Goal: Information Seeking & Learning: Learn about a topic

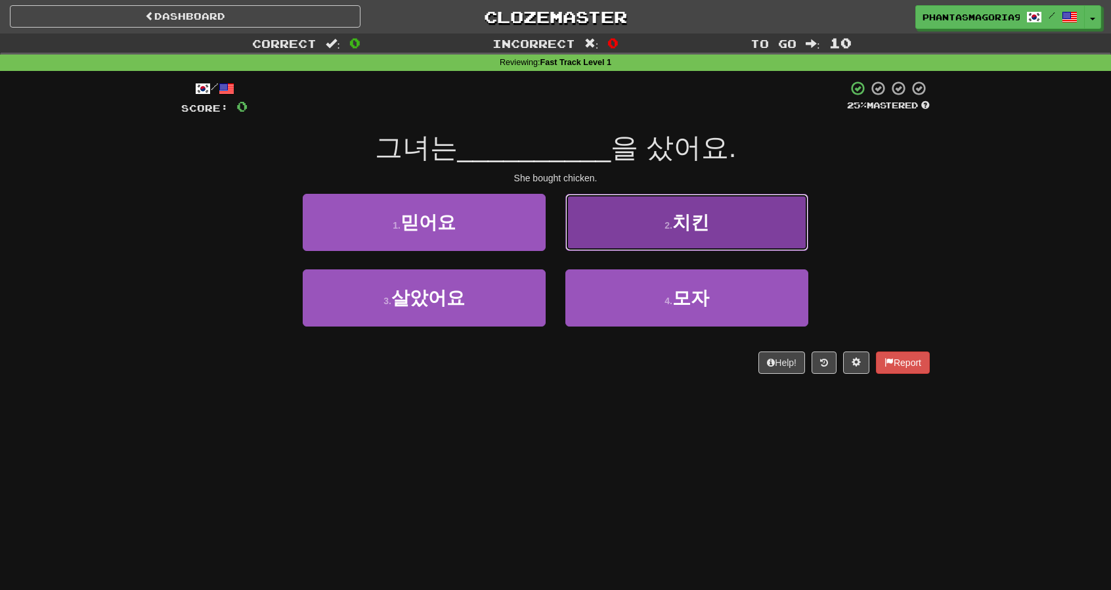
click at [607, 234] on button "2 . 치킨" at bounding box center [686, 222] width 243 height 57
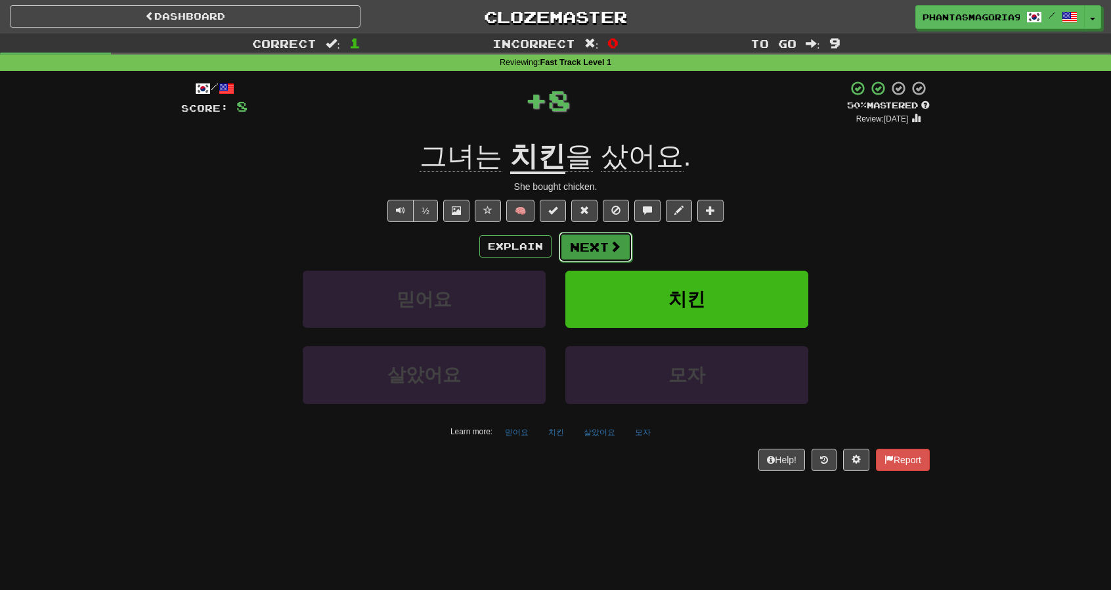
click at [586, 242] on button "Next" at bounding box center [596, 247] width 74 height 30
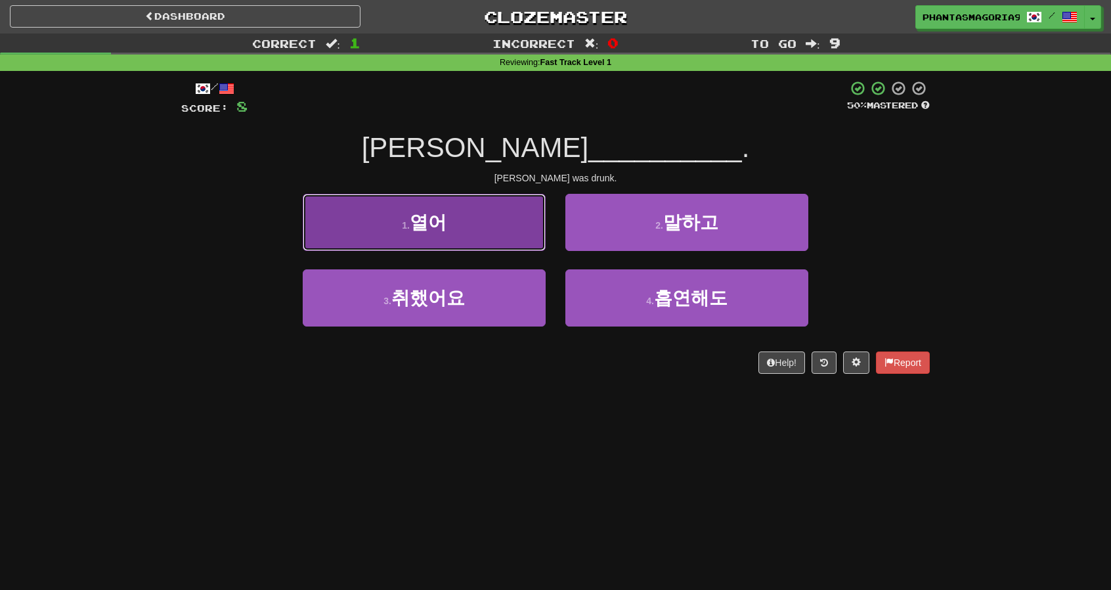
click at [506, 228] on button "1 . 열어" at bounding box center [424, 222] width 243 height 57
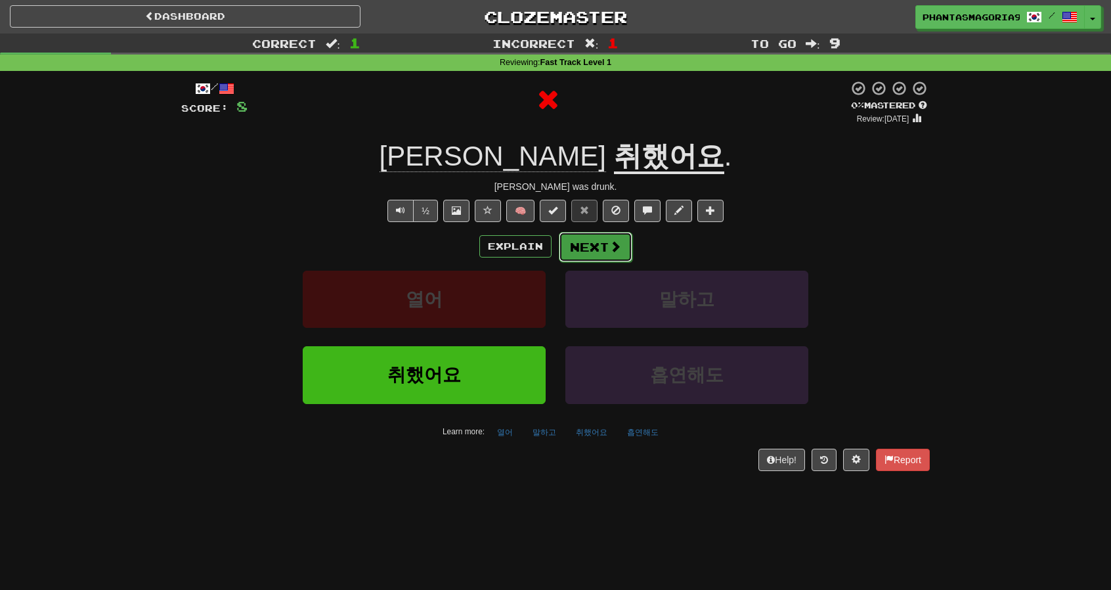
click at [569, 249] on button "Next" at bounding box center [596, 247] width 74 height 30
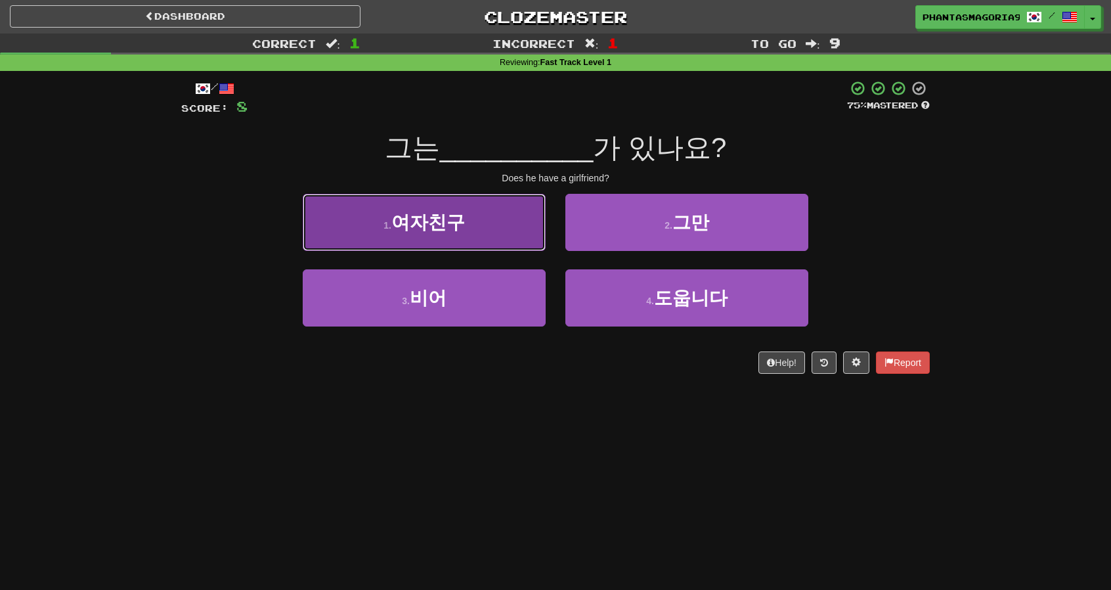
click at [506, 214] on button "1 . 여자친구" at bounding box center [424, 222] width 243 height 57
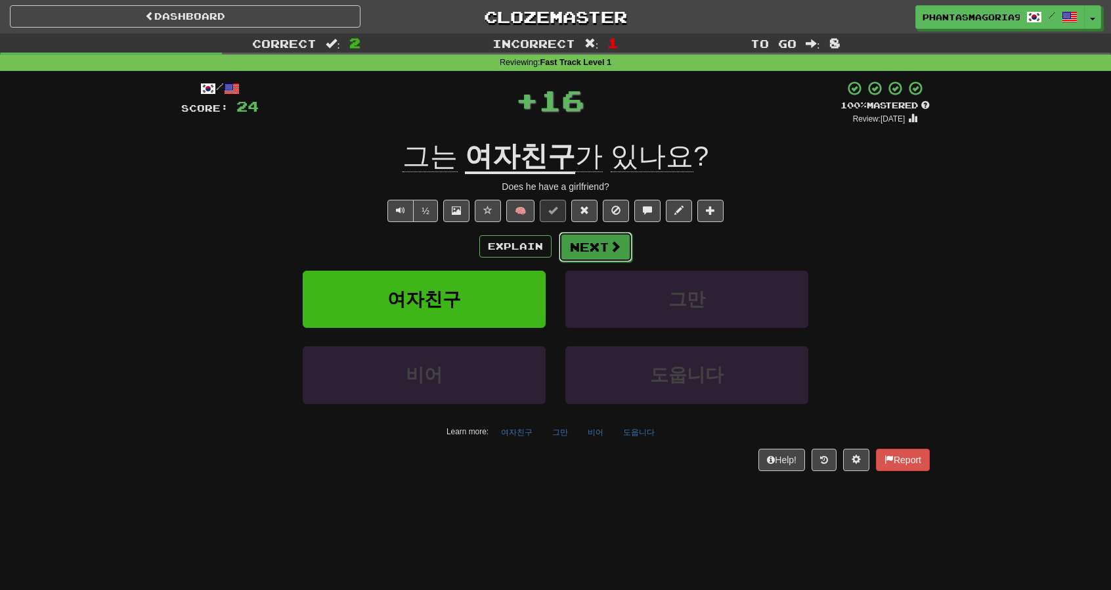
click at [578, 238] on button "Next" at bounding box center [596, 247] width 74 height 30
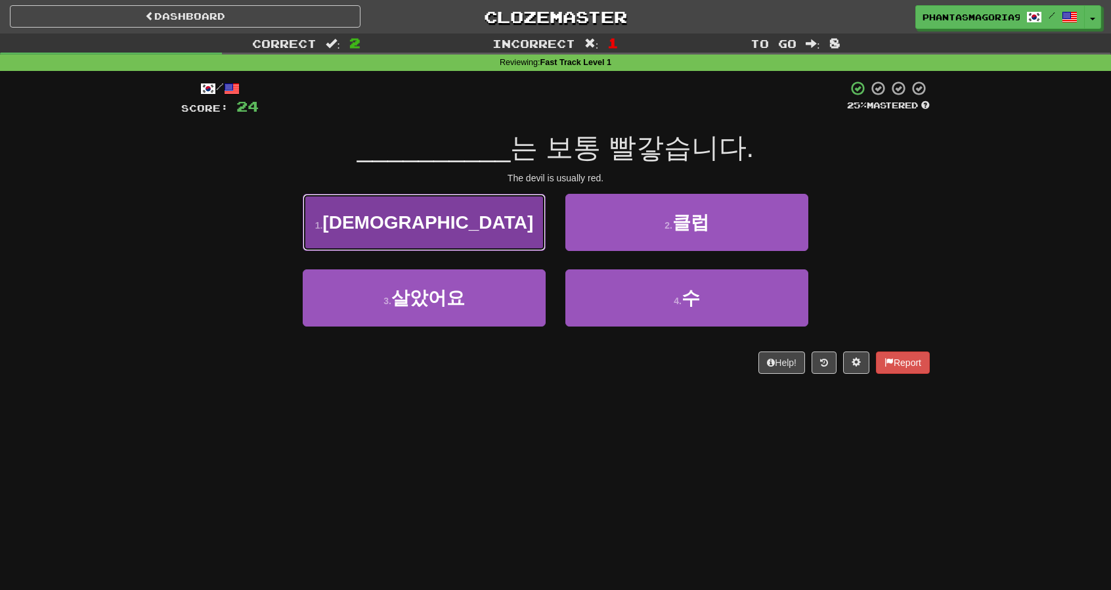
click at [499, 238] on button "1 . 악마" at bounding box center [424, 222] width 243 height 57
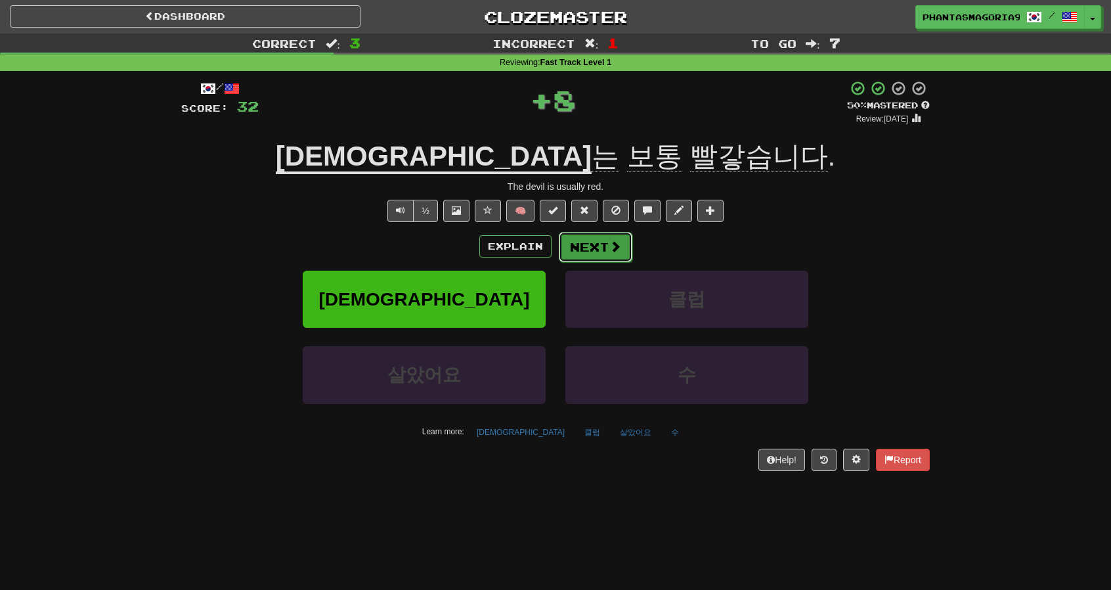
click at [618, 259] on button "Next" at bounding box center [596, 247] width 74 height 30
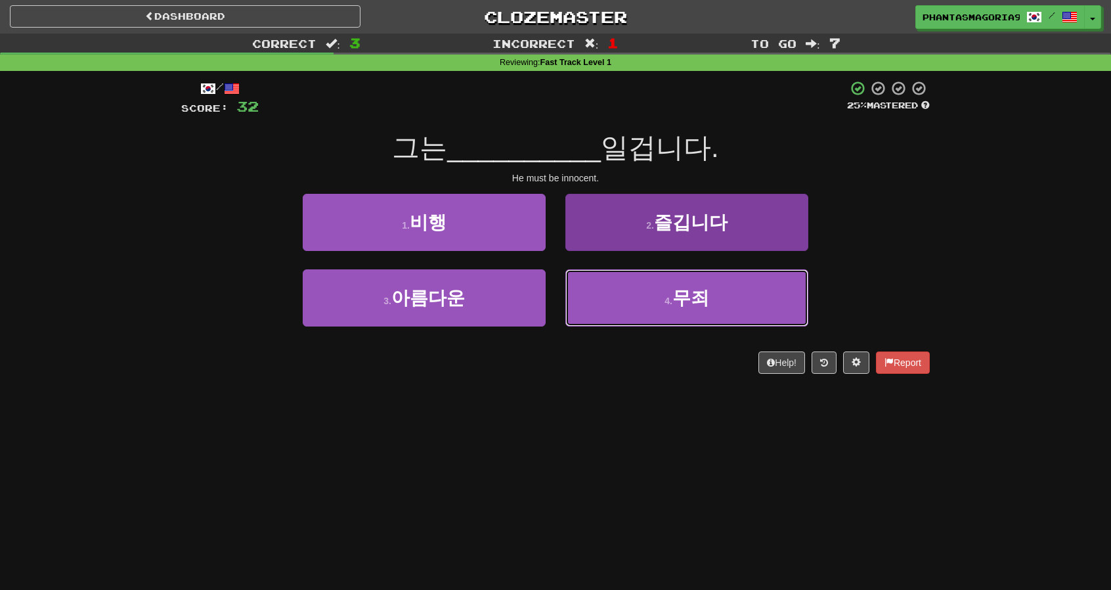
click at [620, 299] on button "4 . 무죄" at bounding box center [686, 297] width 243 height 57
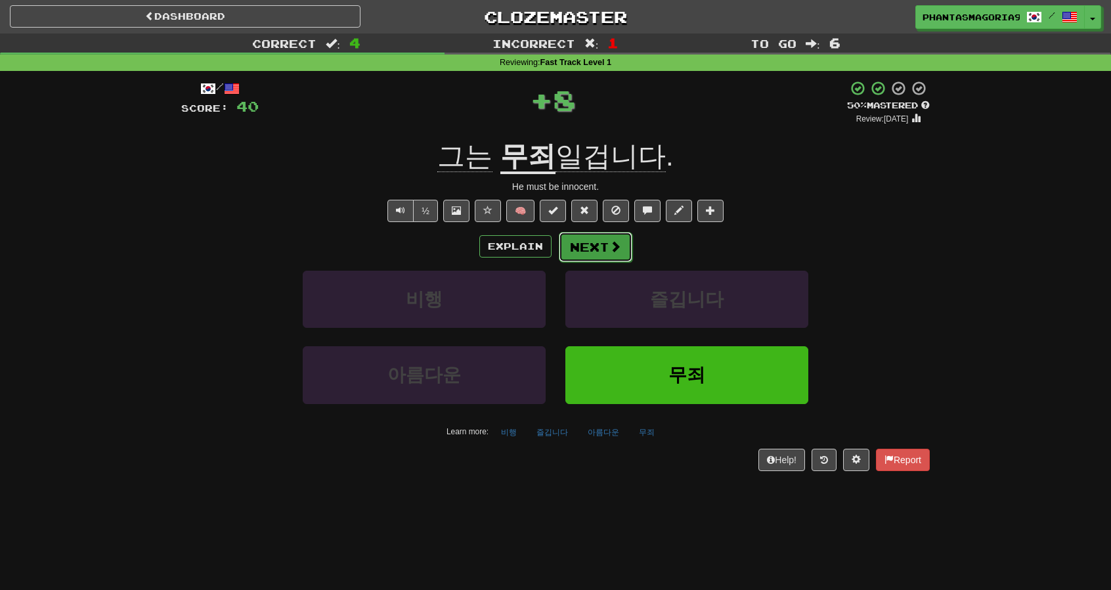
click at [586, 244] on button "Next" at bounding box center [596, 247] width 74 height 30
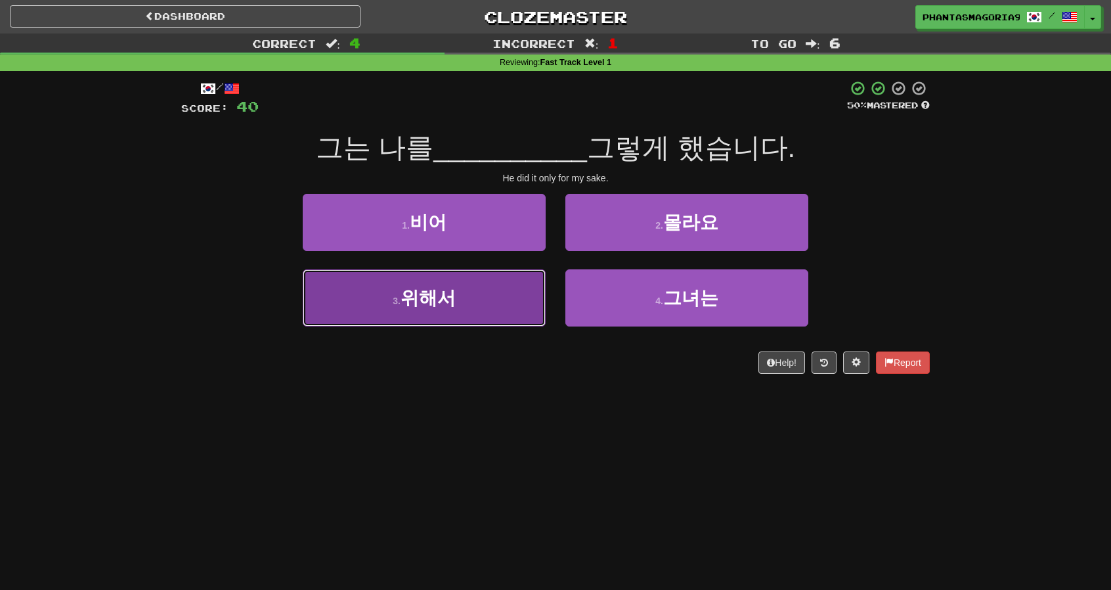
click at [511, 288] on button "3 . 위해서" at bounding box center [424, 297] width 243 height 57
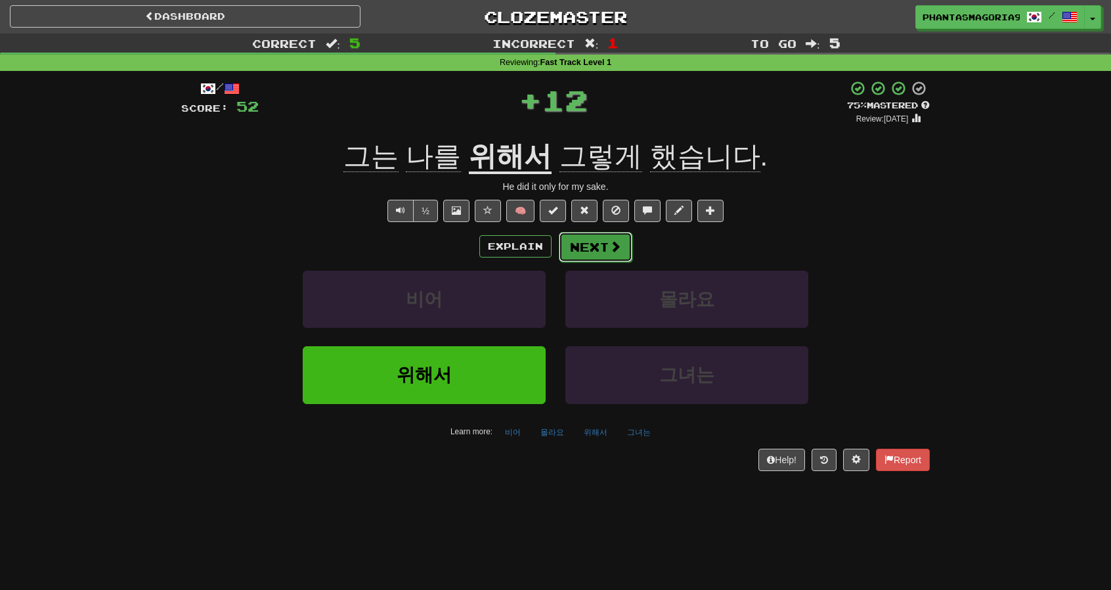
click at [583, 250] on button "Next" at bounding box center [596, 247] width 74 height 30
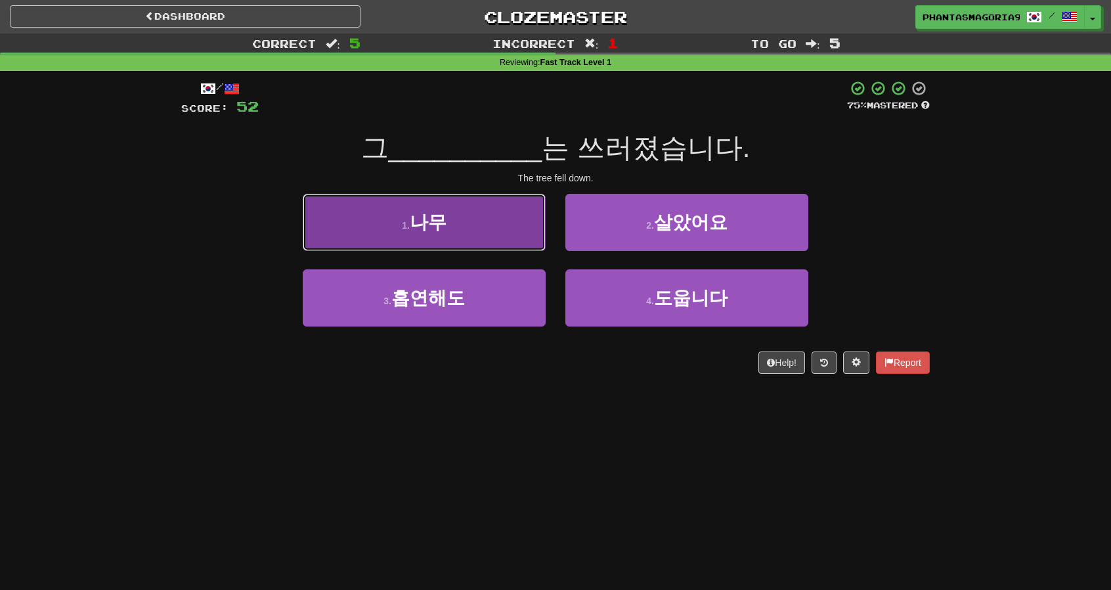
drag, startPoint x: 500, startPoint y: 219, endPoint x: 532, endPoint y: 227, distance: 33.1
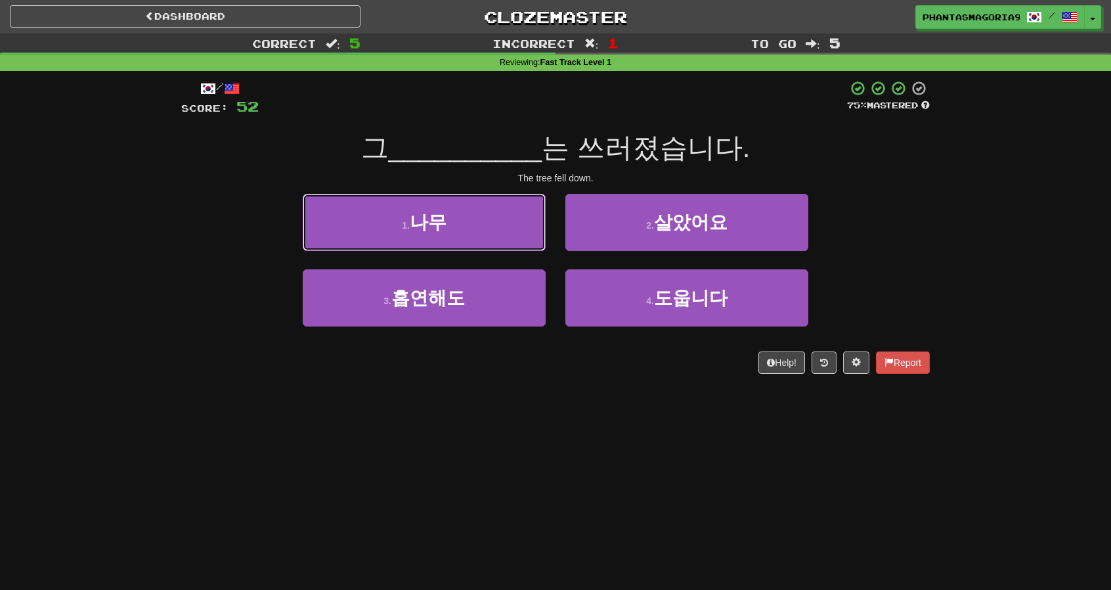
click at [500, 219] on button "1 . 나무" at bounding box center [424, 222] width 243 height 57
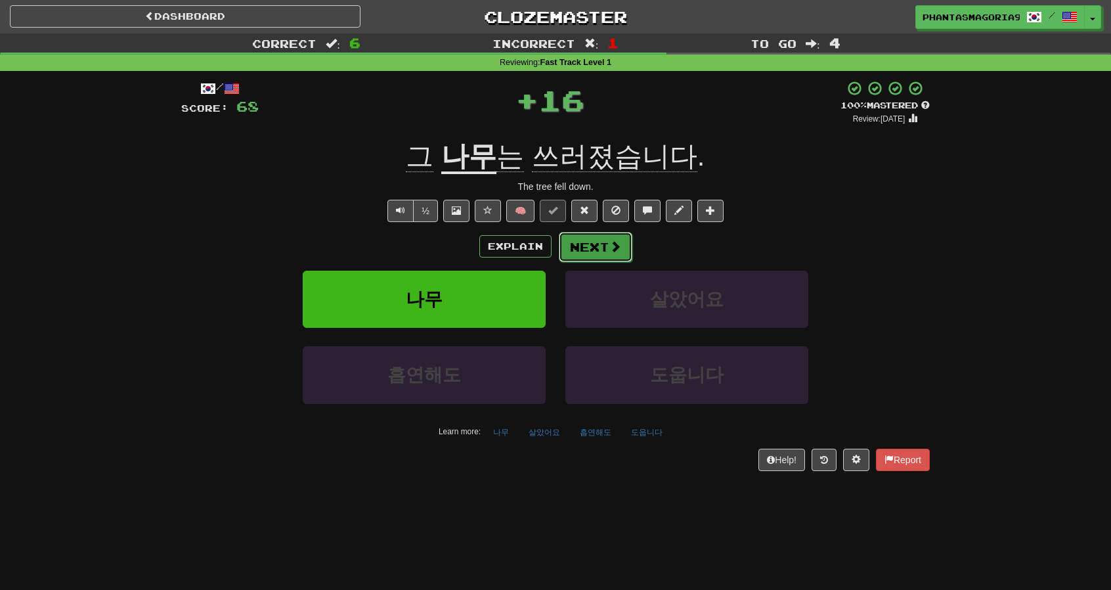
click at [589, 248] on button "Next" at bounding box center [596, 247] width 74 height 30
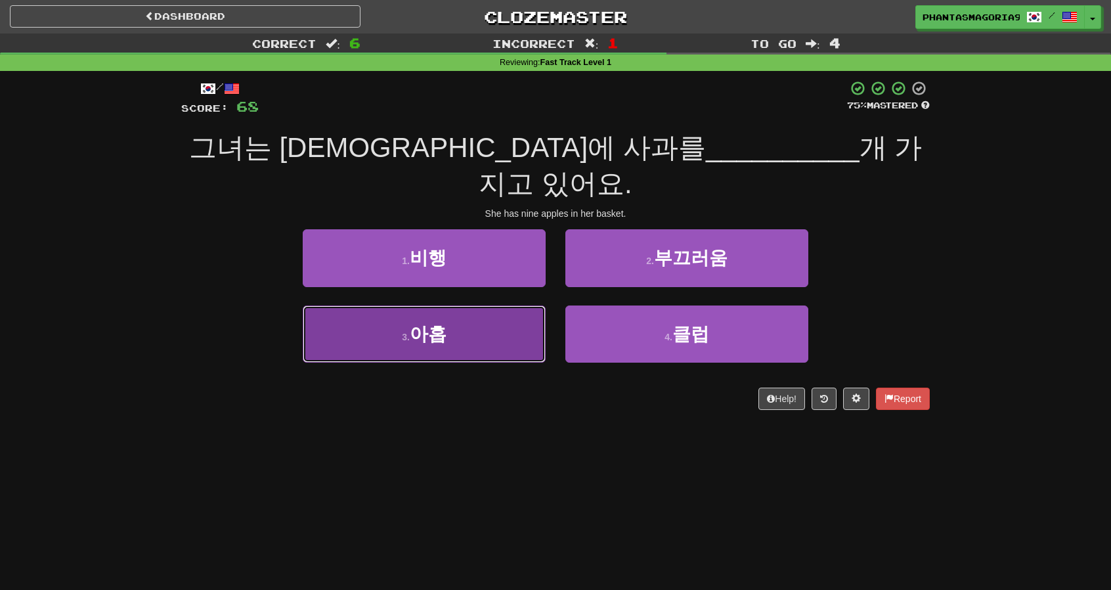
click at [494, 312] on button "3 . 아홉" at bounding box center [424, 333] width 243 height 57
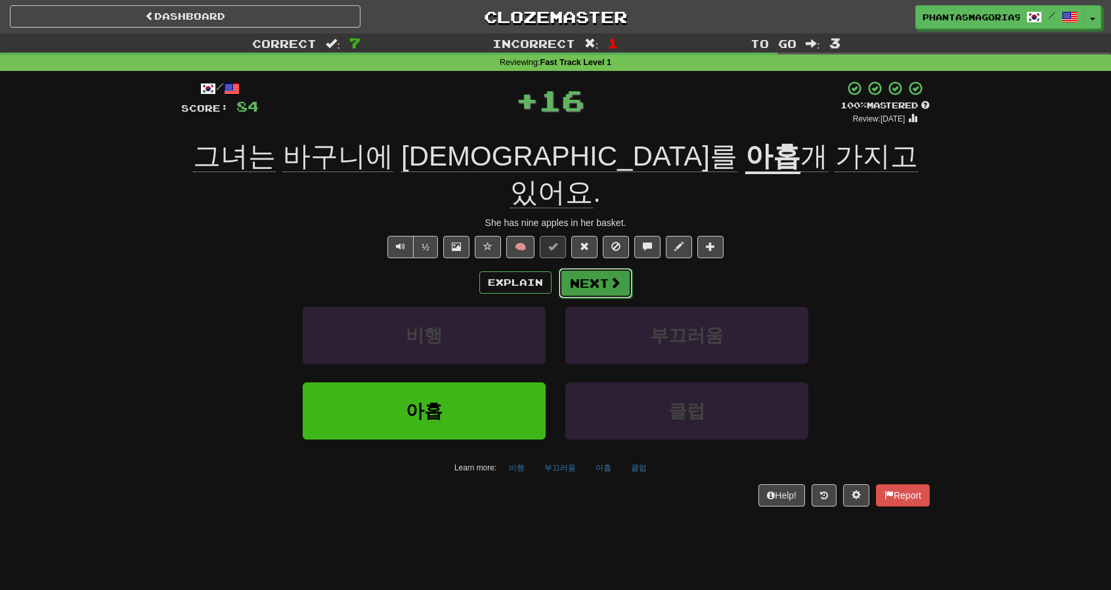
click at [582, 268] on button "Next" at bounding box center [596, 283] width 74 height 30
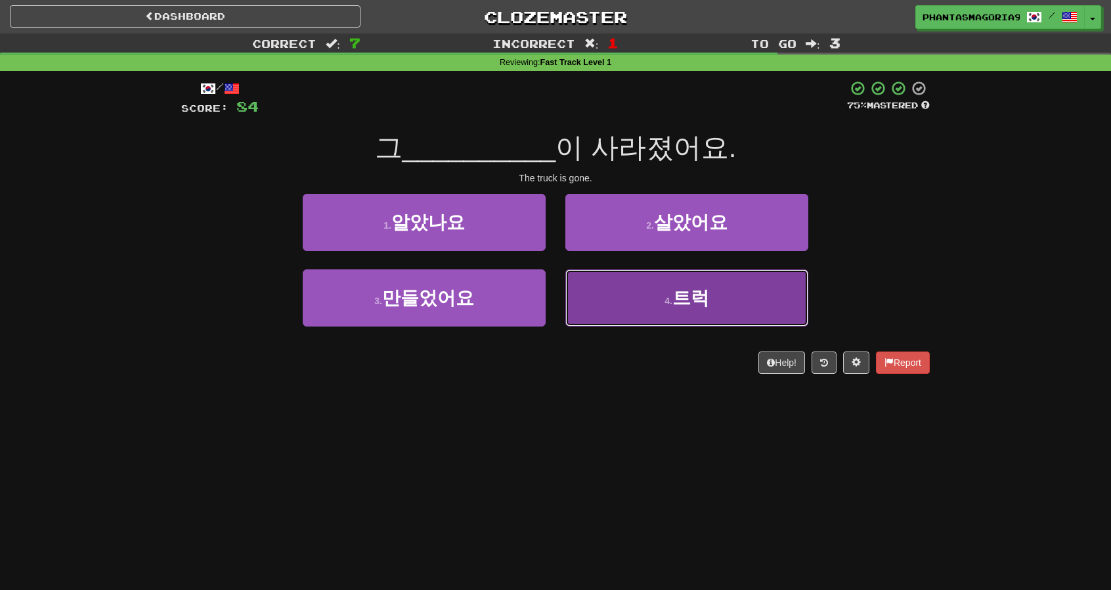
click at [578, 282] on button "4 . 트럭" at bounding box center [686, 297] width 243 height 57
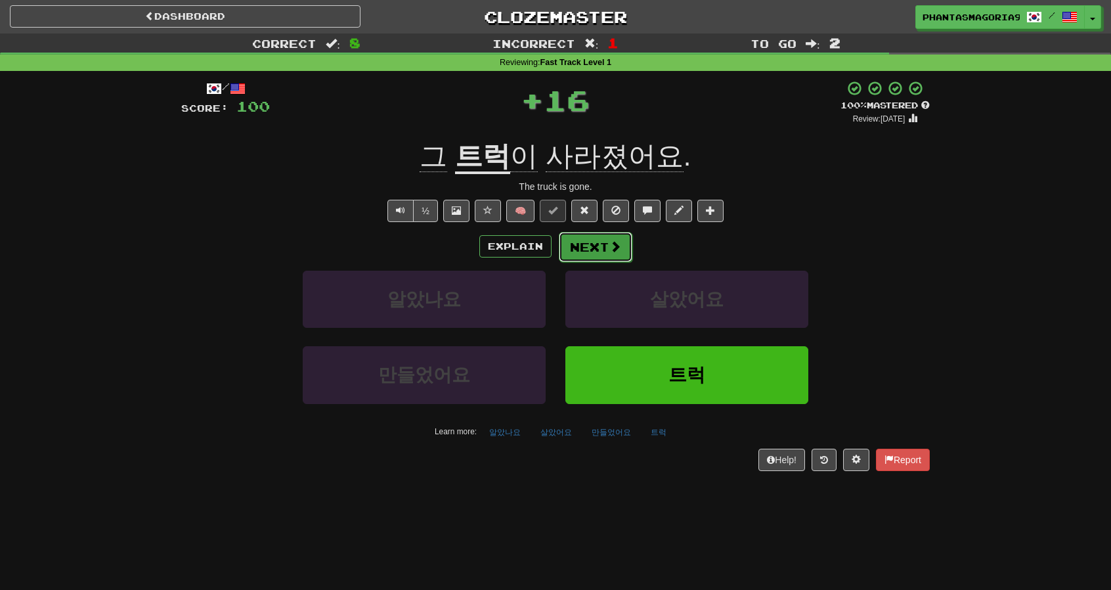
click at [573, 248] on button "Next" at bounding box center [596, 247] width 74 height 30
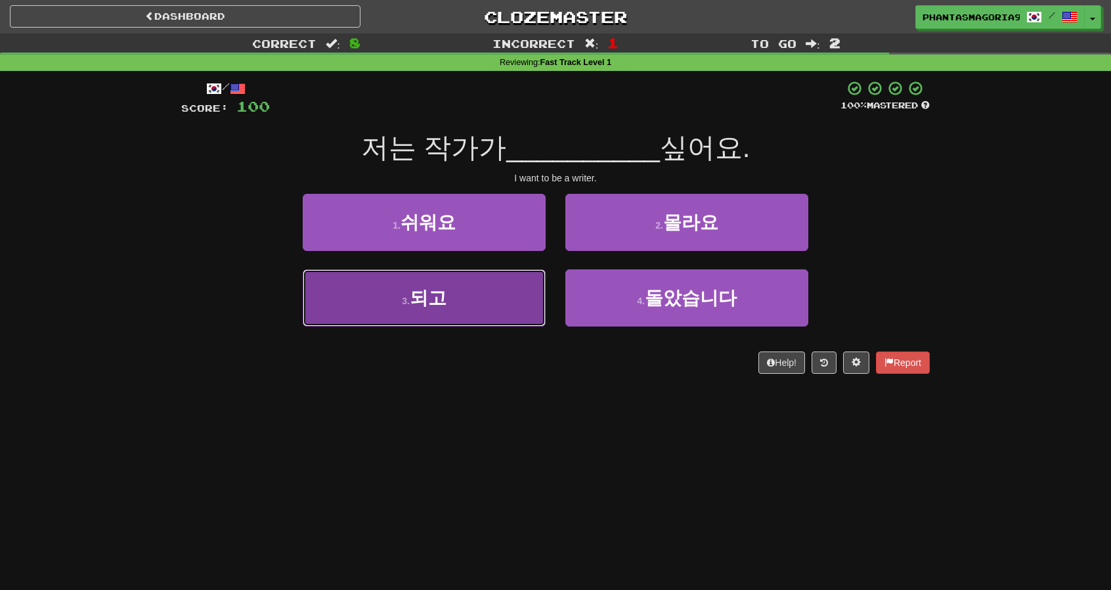
click at [505, 292] on button "3 . 되고" at bounding box center [424, 297] width 243 height 57
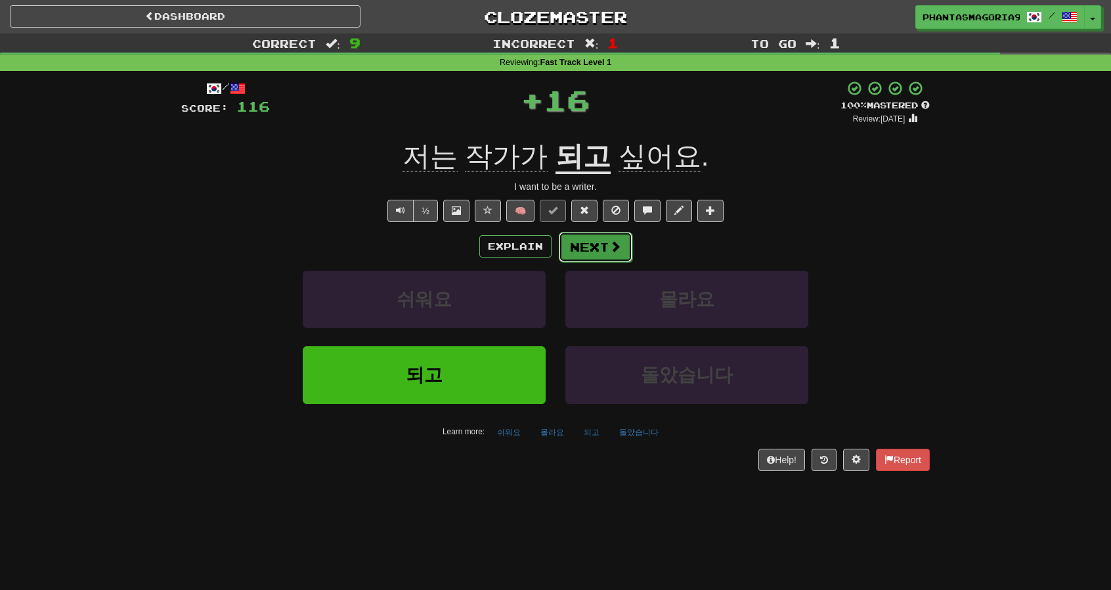
click at [583, 242] on button "Next" at bounding box center [596, 247] width 74 height 30
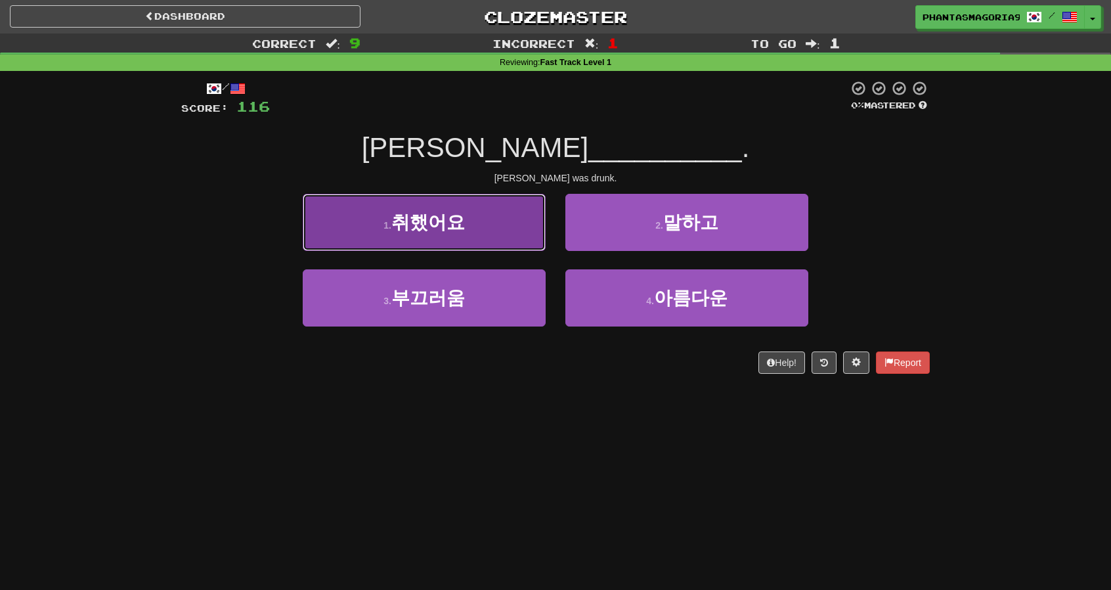
click at [532, 243] on button "1 . 취했어요" at bounding box center [424, 222] width 243 height 57
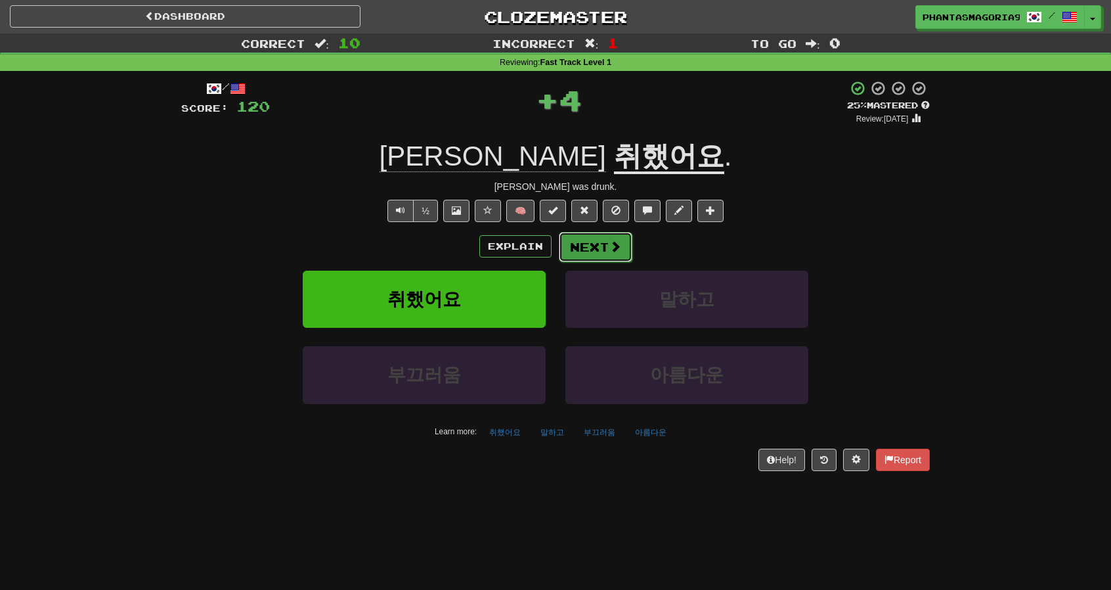
click at [575, 256] on button "Next" at bounding box center [596, 247] width 74 height 30
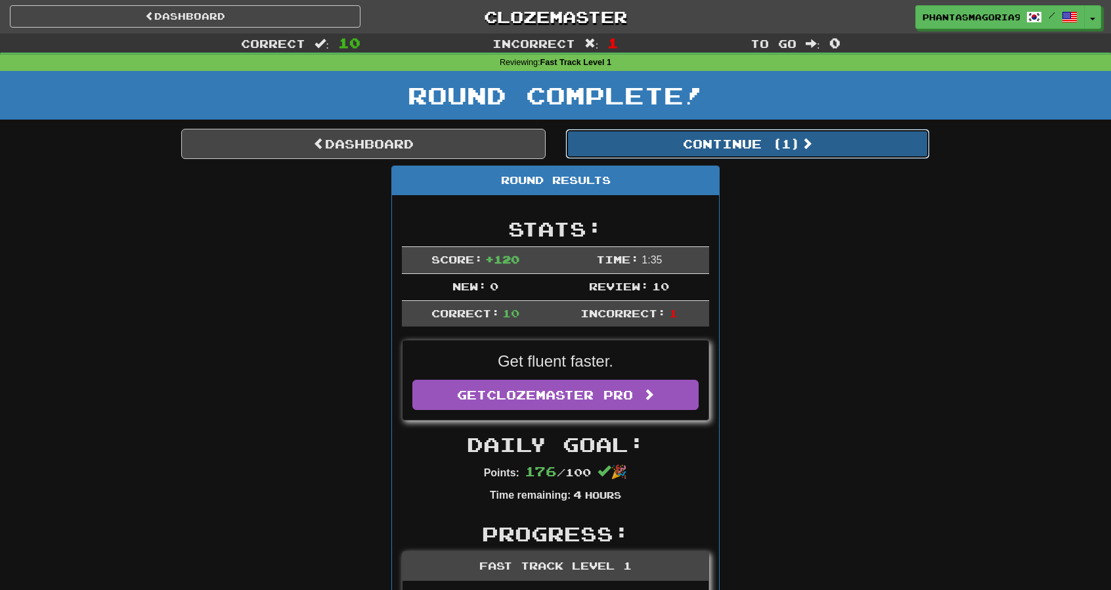
click at [605, 155] on button "Continue ( 1 )" at bounding box center [747, 144] width 364 height 30
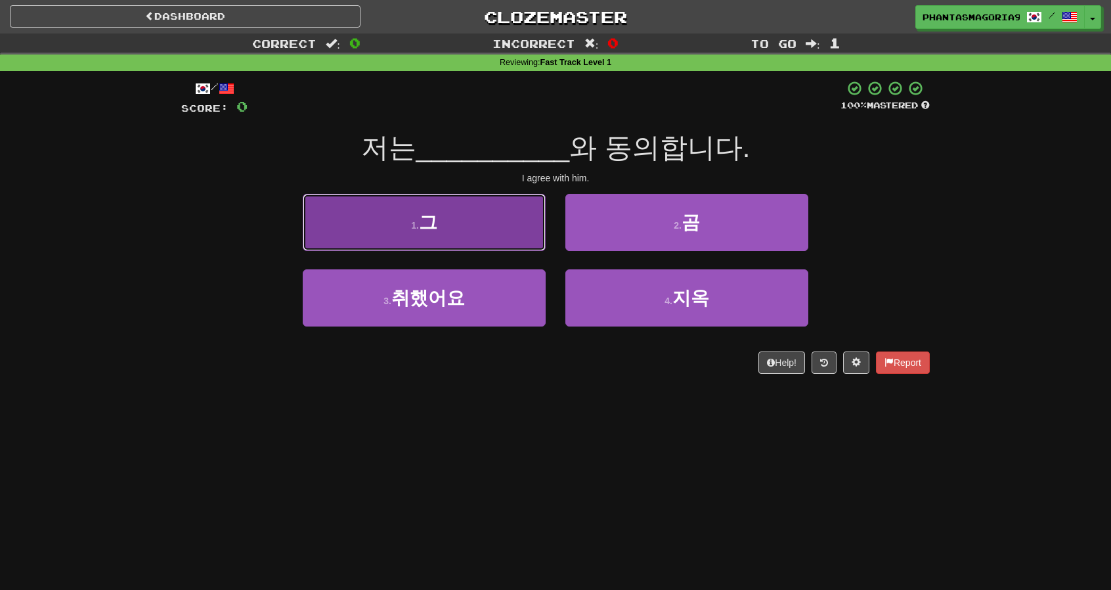
click at [542, 240] on button "1 . 그" at bounding box center [424, 222] width 243 height 57
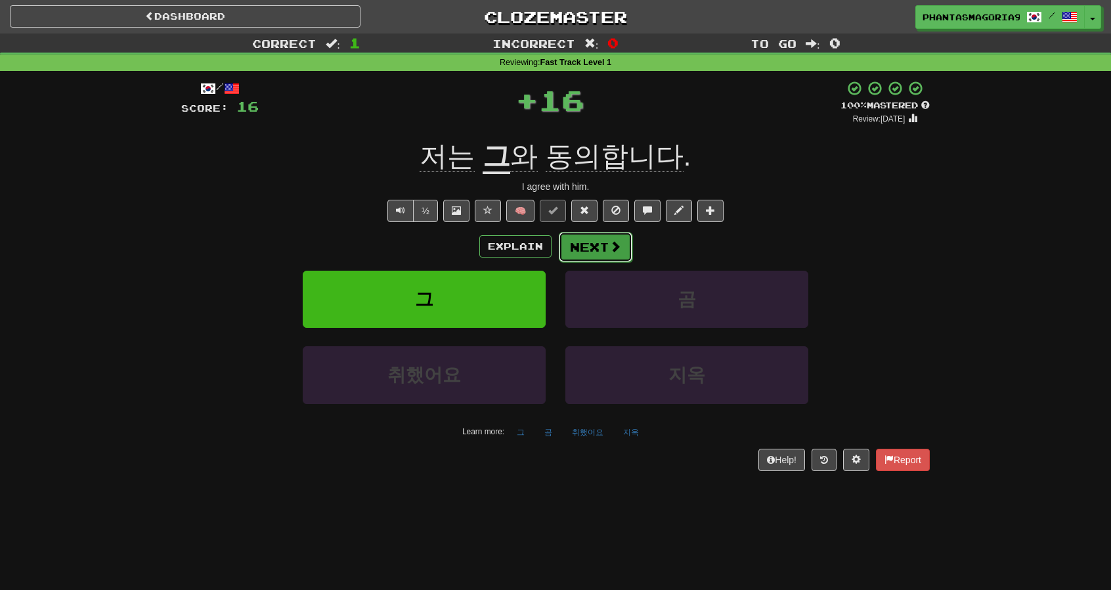
click at [588, 245] on button "Next" at bounding box center [596, 247] width 74 height 30
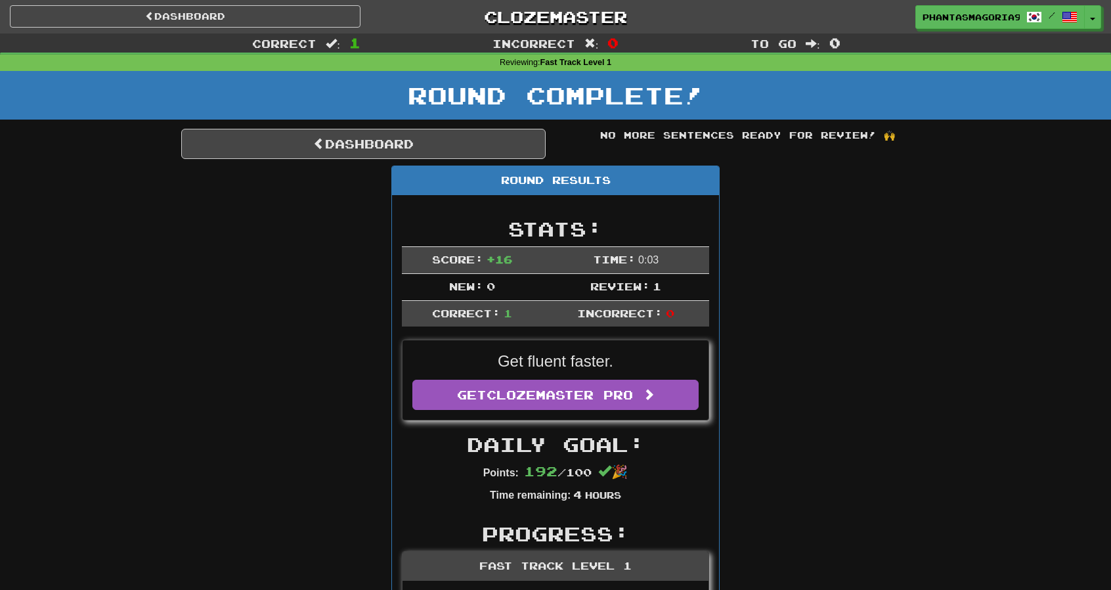
click at [270, 28] on div "Dashboard Clozemaster Phantasmagoria92 / Toggle Dropdown Dashboard Leaderboard …" at bounding box center [555, 14] width 1111 height 29
click at [269, 20] on link "Dashboard" at bounding box center [185, 16] width 351 height 22
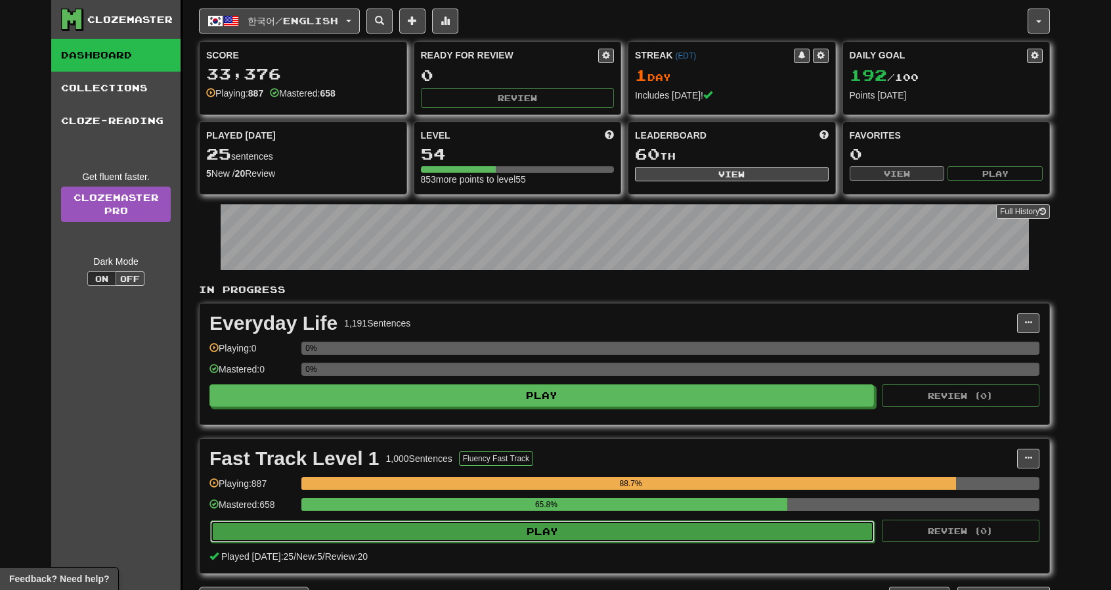
click at [617, 531] on button "Play" at bounding box center [542, 531] width 664 height 22
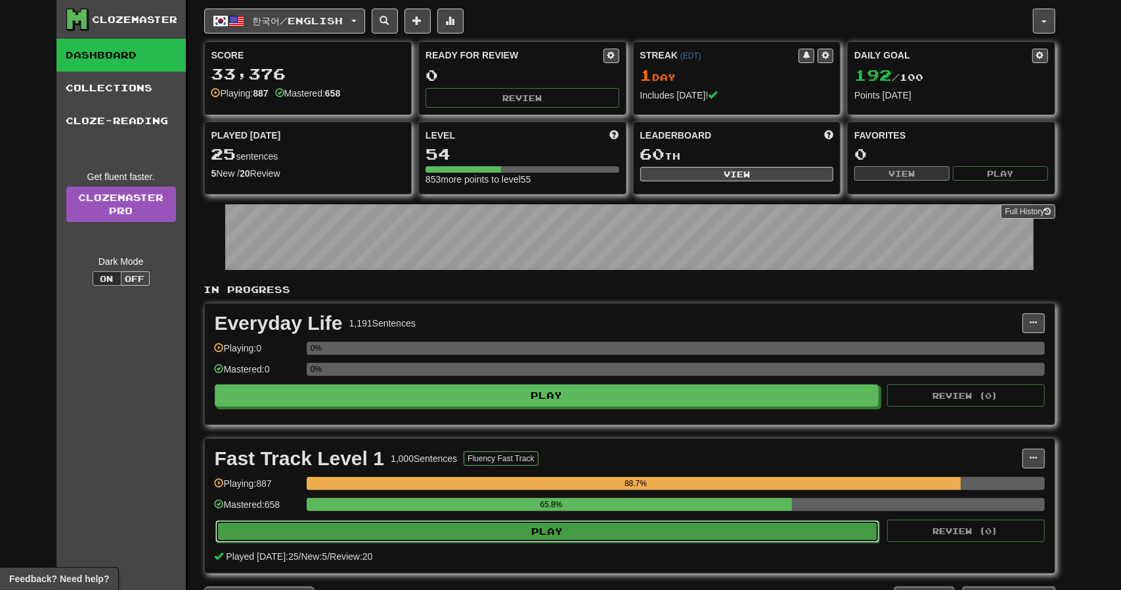
select select "**"
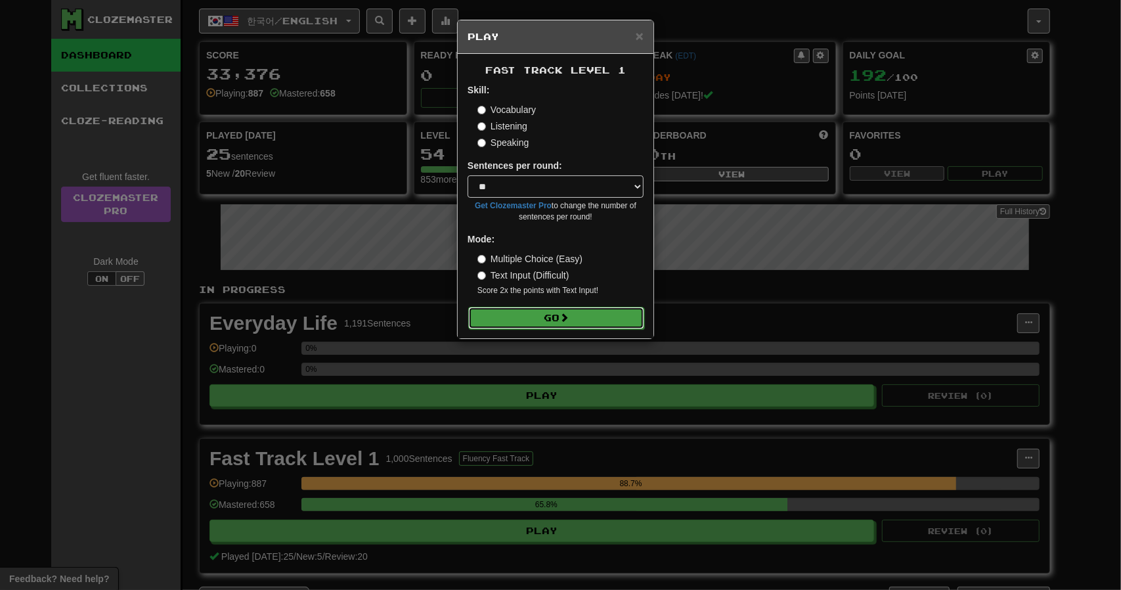
click at [563, 321] on span at bounding box center [563, 317] width 9 height 9
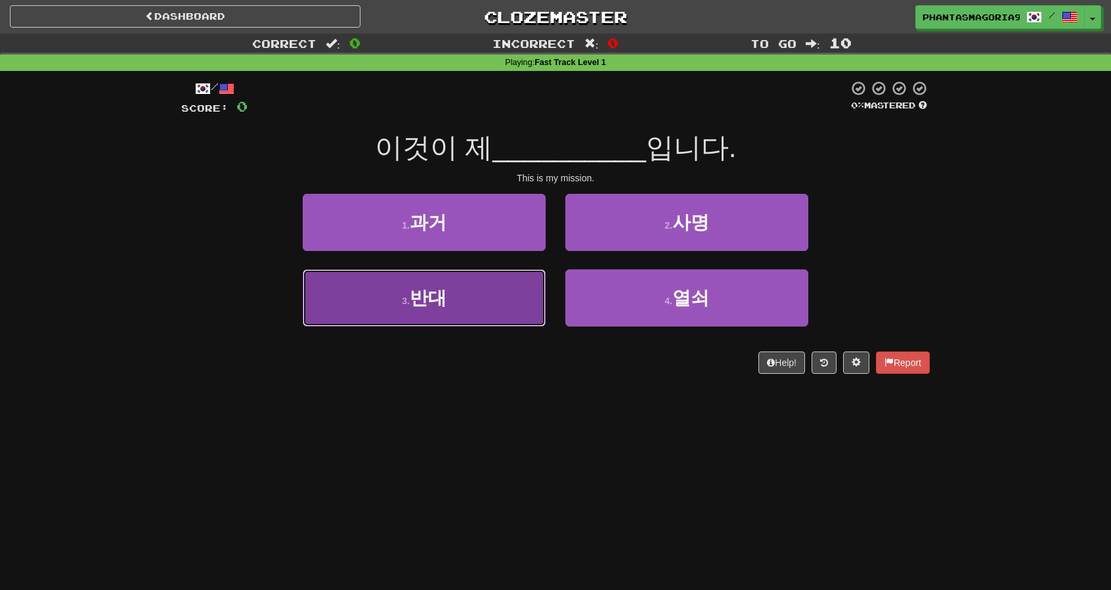
click at [511, 292] on button "3 . 반대" at bounding box center [424, 297] width 243 height 57
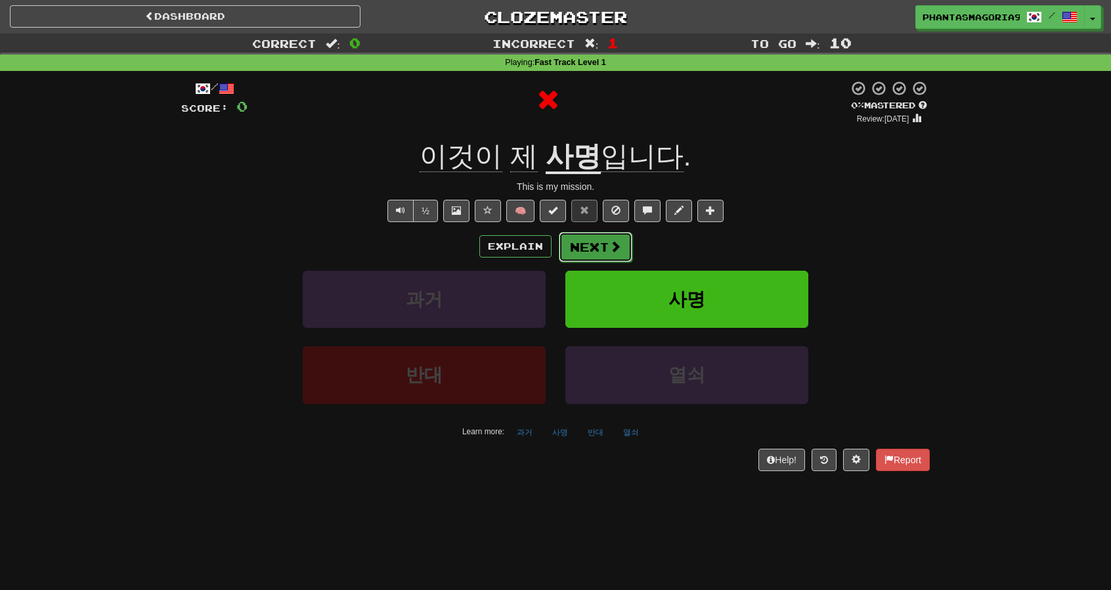
click at [594, 245] on button "Next" at bounding box center [596, 247] width 74 height 30
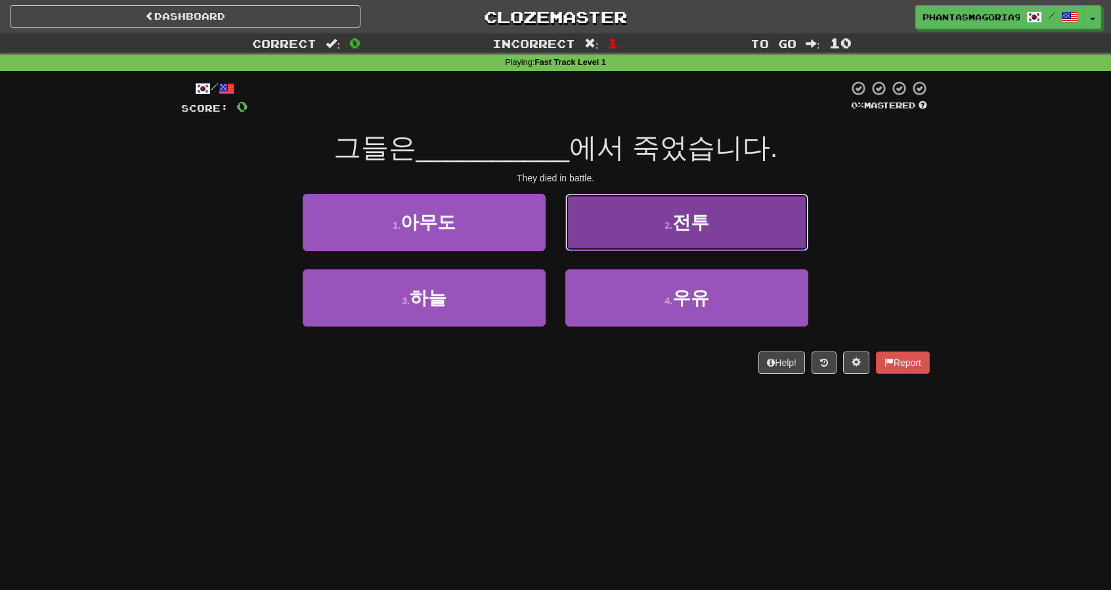
click at [579, 233] on button "2 . 전투" at bounding box center [686, 222] width 243 height 57
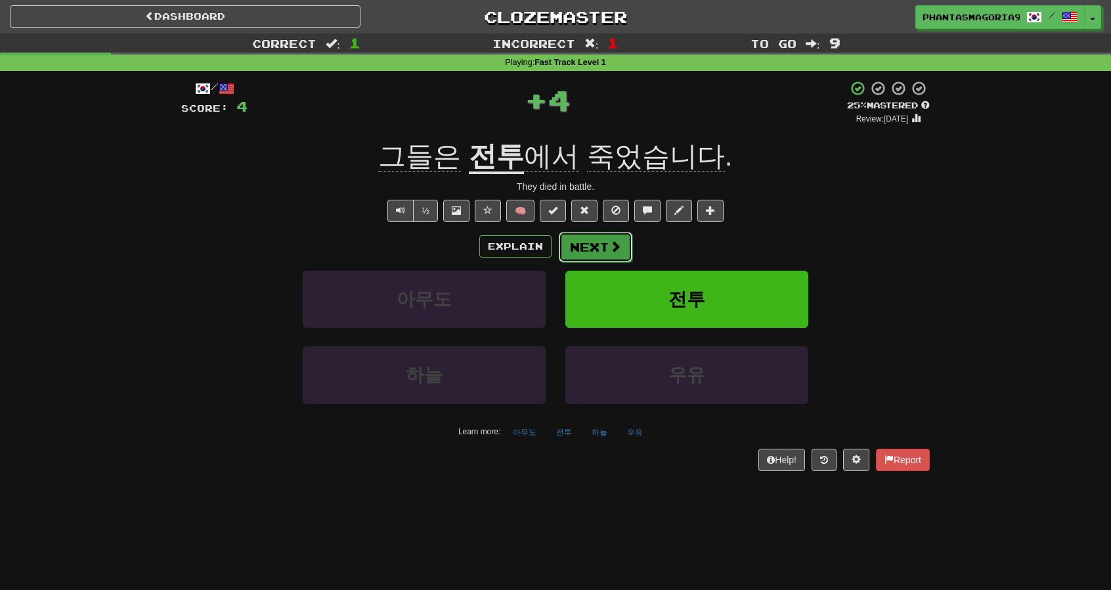
click at [574, 245] on button "Next" at bounding box center [596, 247] width 74 height 30
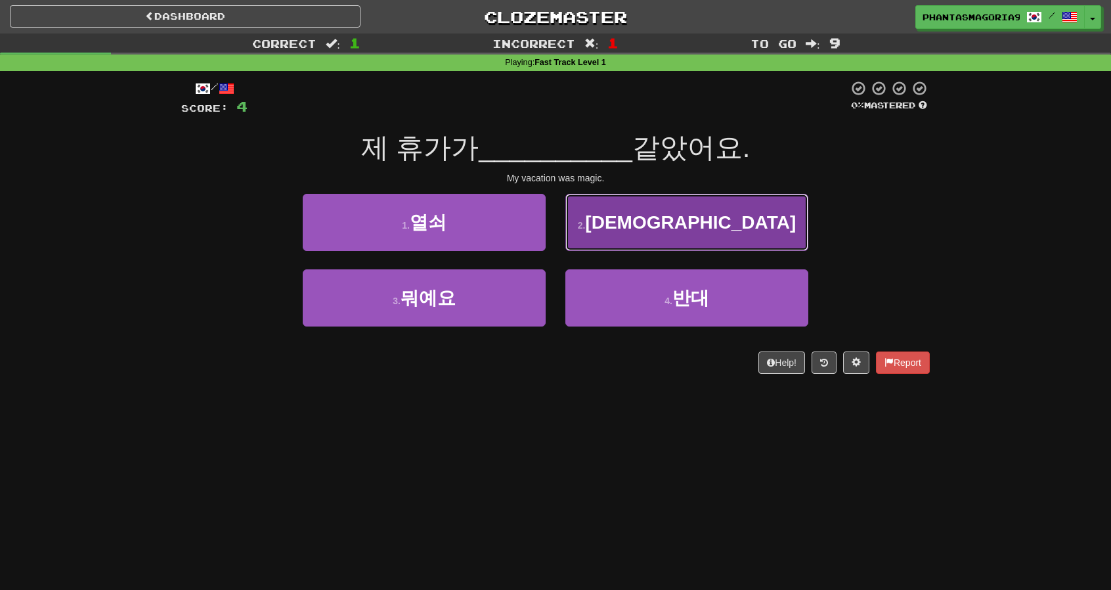
click at [695, 242] on button "2 . 마법" at bounding box center [686, 222] width 243 height 57
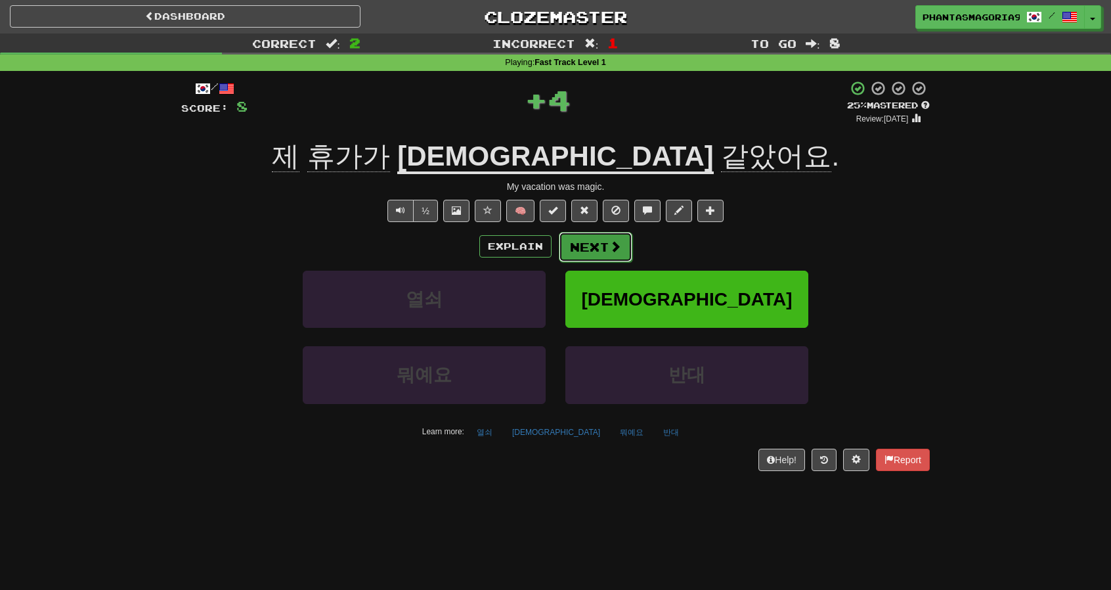
click at [605, 242] on button "Next" at bounding box center [596, 247] width 74 height 30
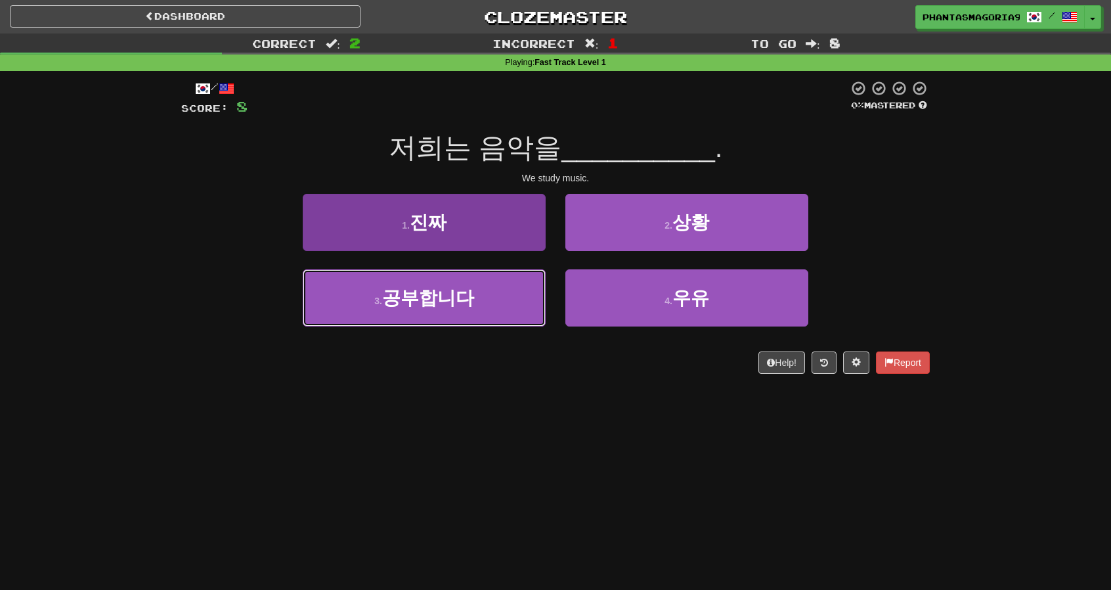
click at [525, 279] on button "3 . 공부합니다" at bounding box center [424, 297] width 243 height 57
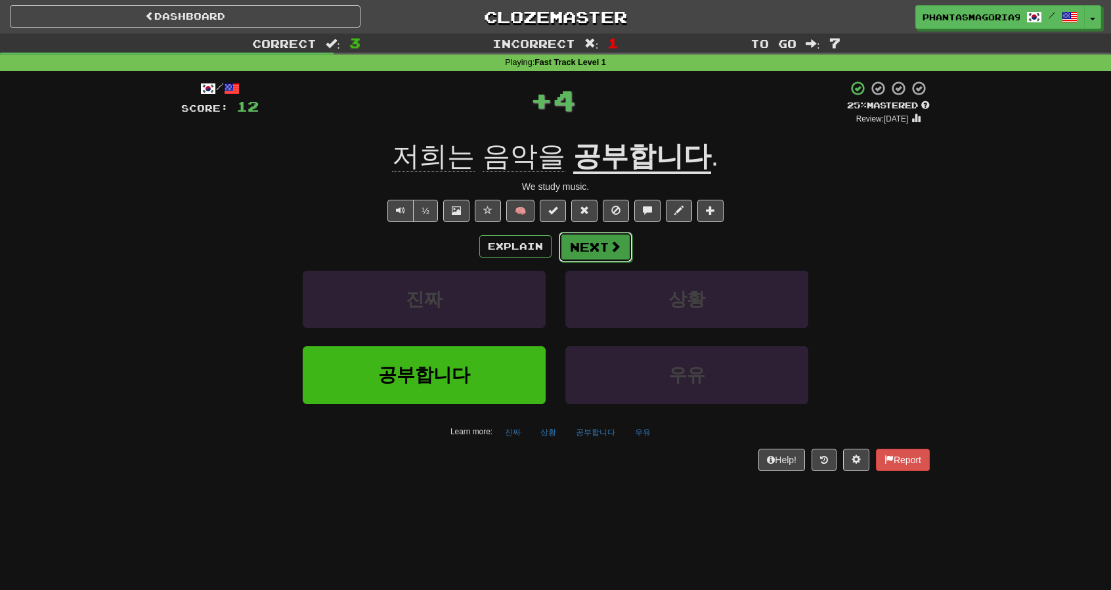
click at [579, 251] on button "Next" at bounding box center [596, 247] width 74 height 30
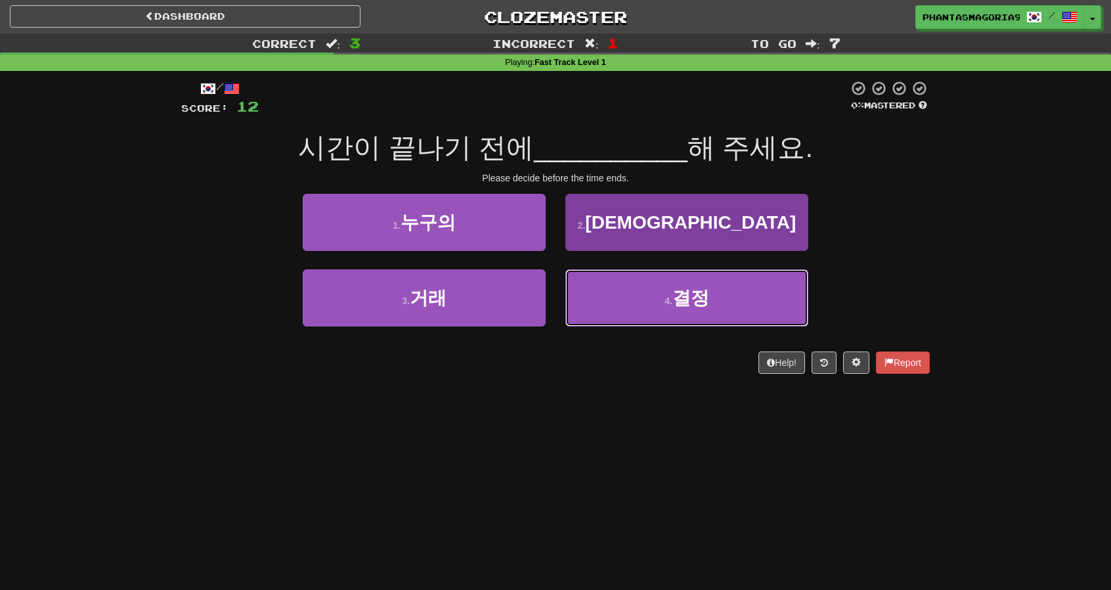
click at [615, 286] on button "4 . 결정" at bounding box center [686, 297] width 243 height 57
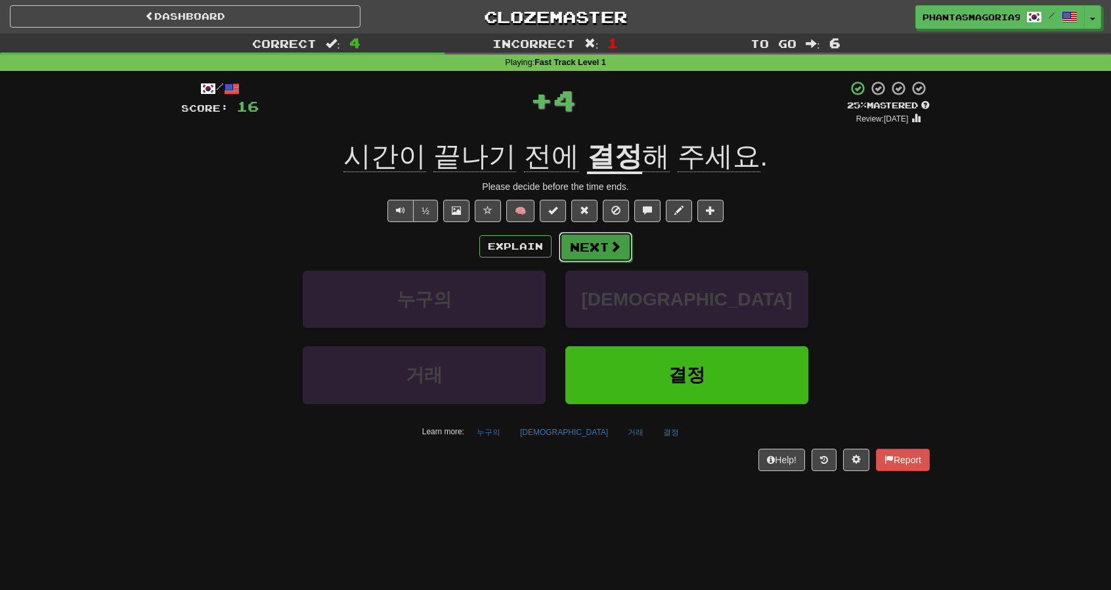
click at [604, 251] on button "Next" at bounding box center [596, 247] width 74 height 30
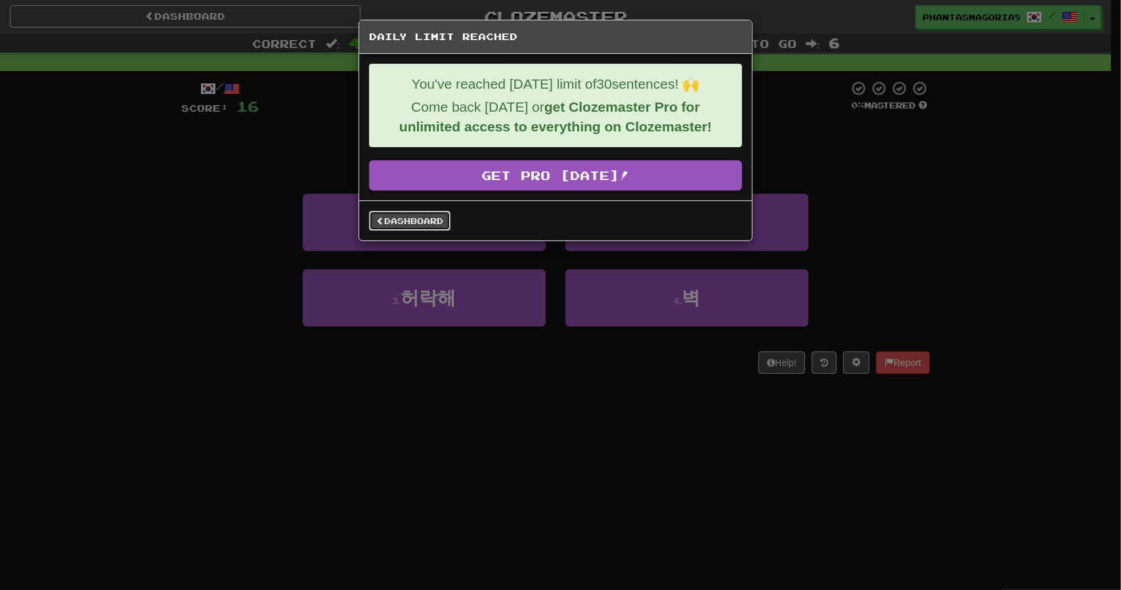
click at [439, 219] on link "Dashboard" at bounding box center [409, 221] width 81 height 20
